Goal: Task Accomplishment & Management: Manage account settings

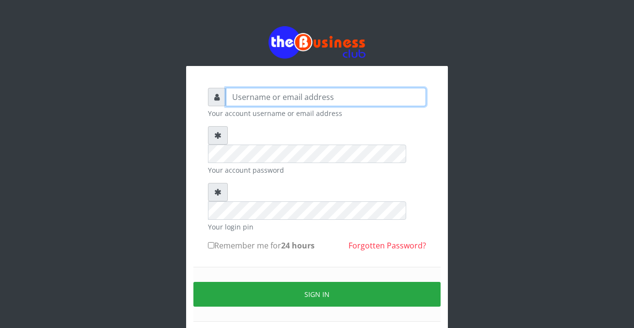
click at [229, 99] on input "text" at bounding box center [326, 97] width 200 height 18
type input "siesther"
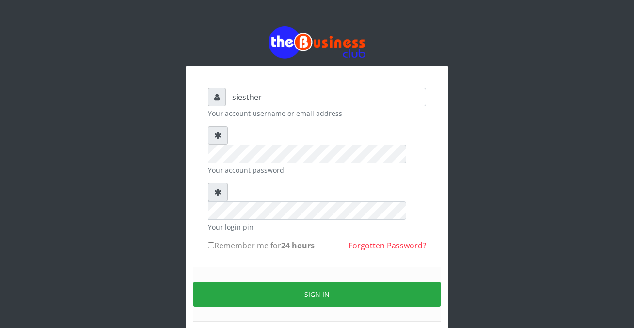
click at [236, 224] on form "siesther Your account username or email address Your account password Your logi…" at bounding box center [317, 216] width 218 height 257
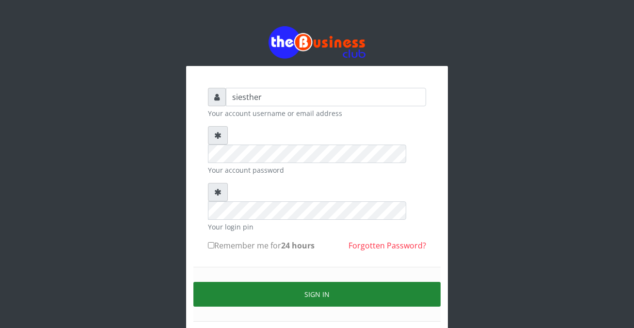
click at [327, 282] on button "Sign in" at bounding box center [316, 294] width 247 height 25
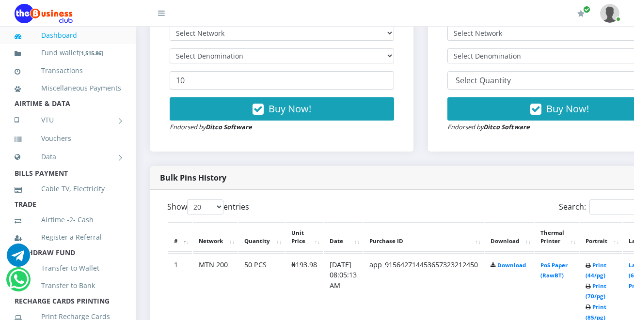
scroll to position [368, 0]
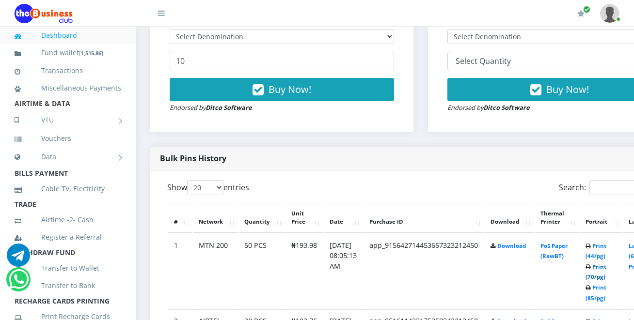
click at [606, 279] on link "Print (70/pg)" at bounding box center [595, 272] width 21 height 18
click at [616, 22] on link at bounding box center [609, 13] width 19 height 27
click at [574, 70] on link "Logout" at bounding box center [582, 68] width 63 height 16
